Goal: Task Accomplishment & Management: Manage account settings

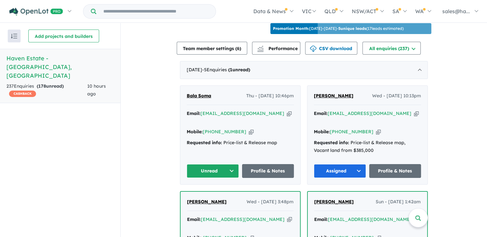
scroll to position [225, 0]
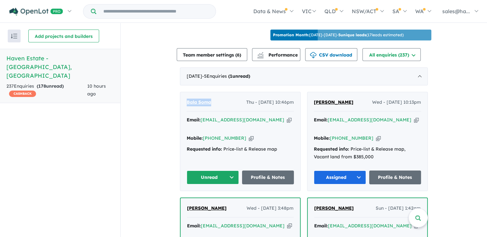
drag, startPoint x: 221, startPoint y: 99, endPoint x: 183, endPoint y: 98, distance: 37.6
click at [183, 98] on div "Bala Soma Thu - 11/09/2025, 10:46pm Email: bala.soma@yahoo.com Copied! Mobile: …" at bounding box center [240, 141] width 120 height 99
drag, startPoint x: 183, startPoint y: 98, endPoint x: 202, endPoint y: 100, distance: 19.0
copy span "Bala Soma"
click at [249, 135] on icon "button" at bounding box center [251, 138] width 5 height 7
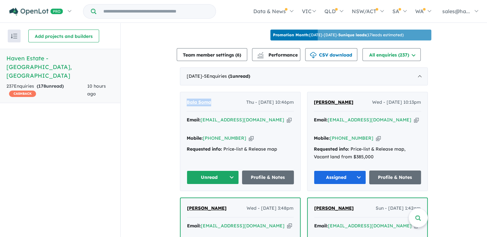
copy span "Bala Soma"
click at [287, 117] on icon "button" at bounding box center [289, 120] width 5 height 7
copy span "Bala Soma"
click at [260, 171] on link "Profile & Notes" at bounding box center [268, 178] width 52 height 14
click at [228, 171] on button "Unread" at bounding box center [213, 178] width 52 height 14
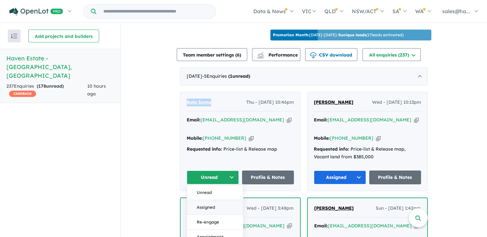
click at [214, 200] on button "Assigned" at bounding box center [215, 207] width 56 height 15
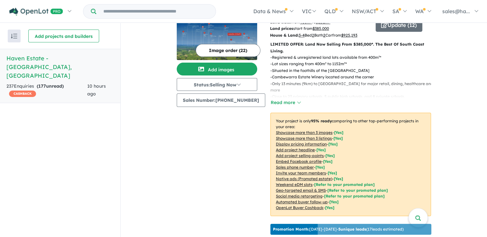
scroll to position [0, 0]
